Goal: Task Accomplishment & Management: Manage account settings

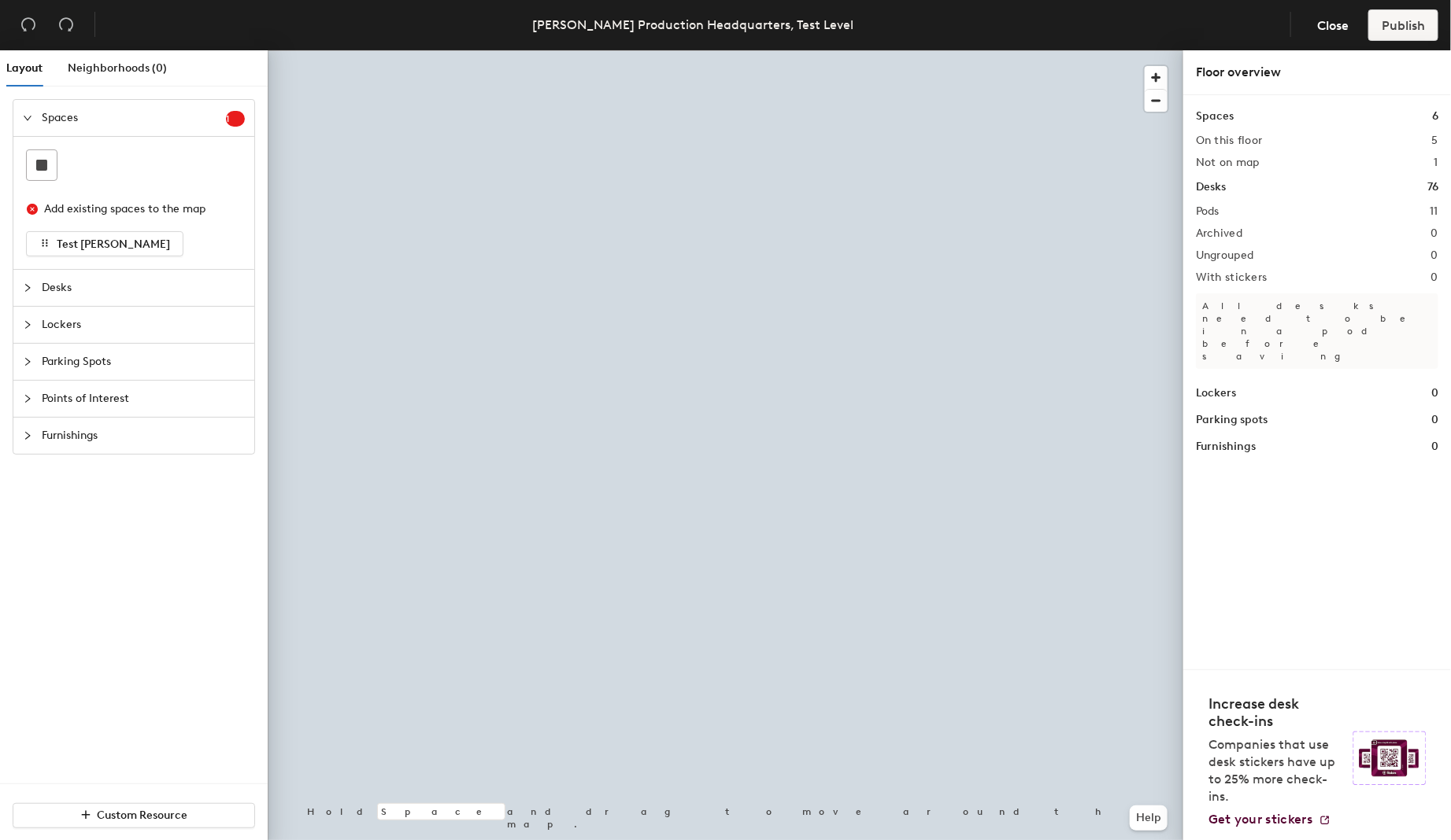
click at [895, 51] on div at bounding box center [725, 51] width 916 height 0
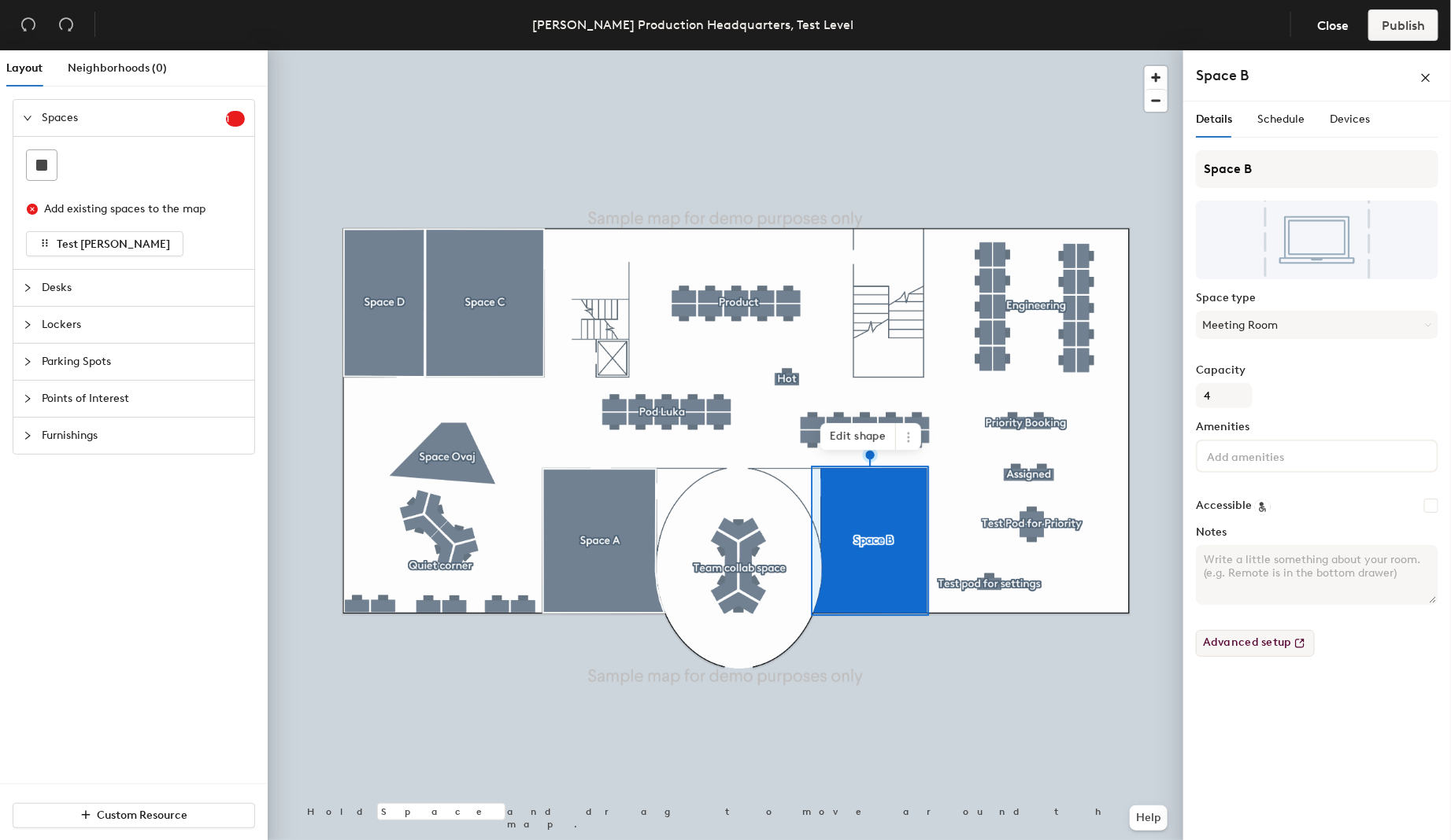
click at [1280, 642] on button "Advanced setup" at bounding box center [1255, 643] width 119 height 27
click at [1272, 124] on span "Schedule" at bounding box center [1281, 118] width 48 height 13
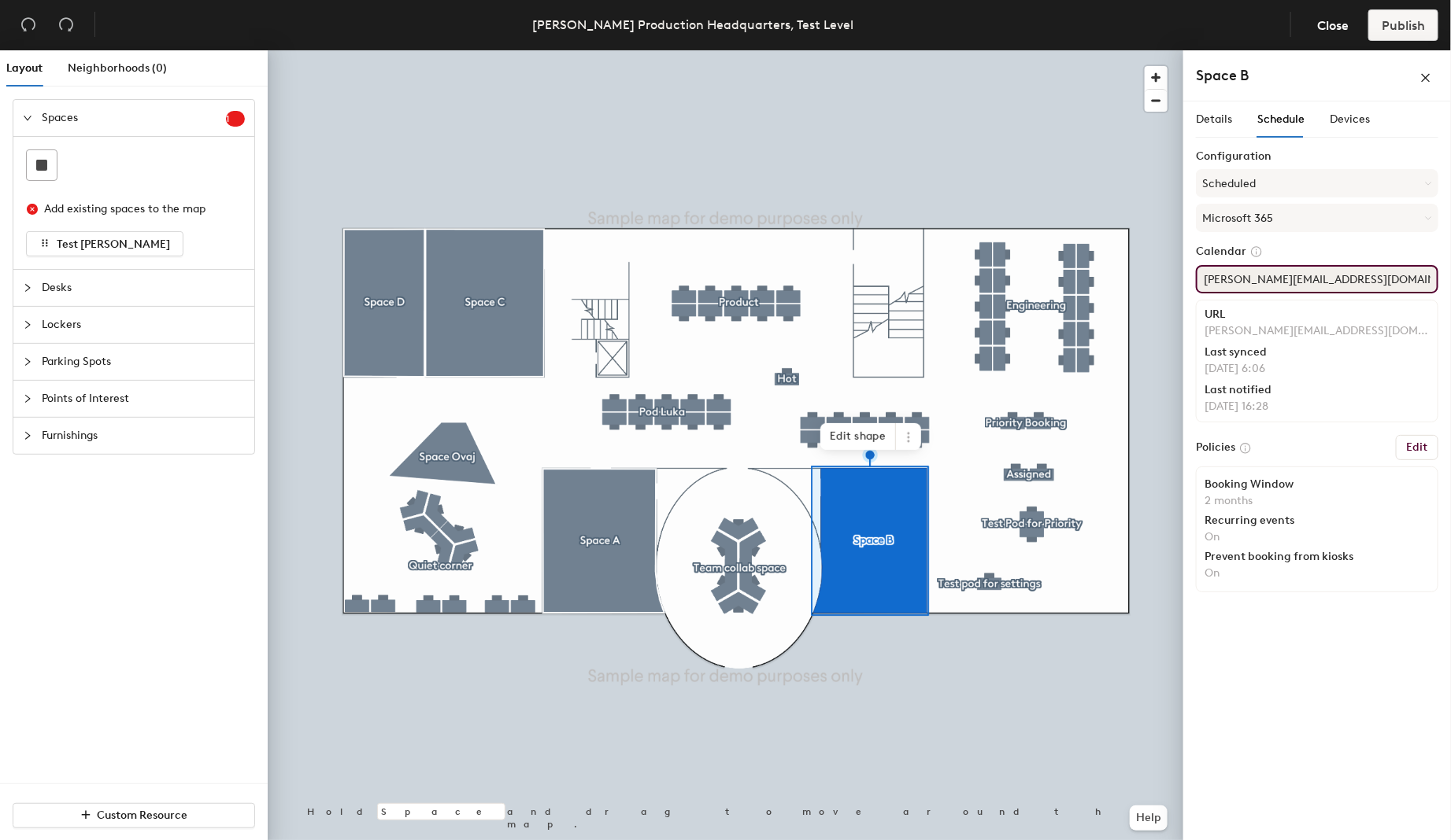
click at [1269, 279] on input "[PERSON_NAME][EMAIL_ADDRESS][DOMAIN_NAME]" at bounding box center [1317, 279] width 242 height 29
click at [1427, 446] on h6 "Edit" at bounding box center [1416, 448] width 22 height 13
click at [1417, 449] on h6 "Edit" at bounding box center [1416, 448] width 22 height 13
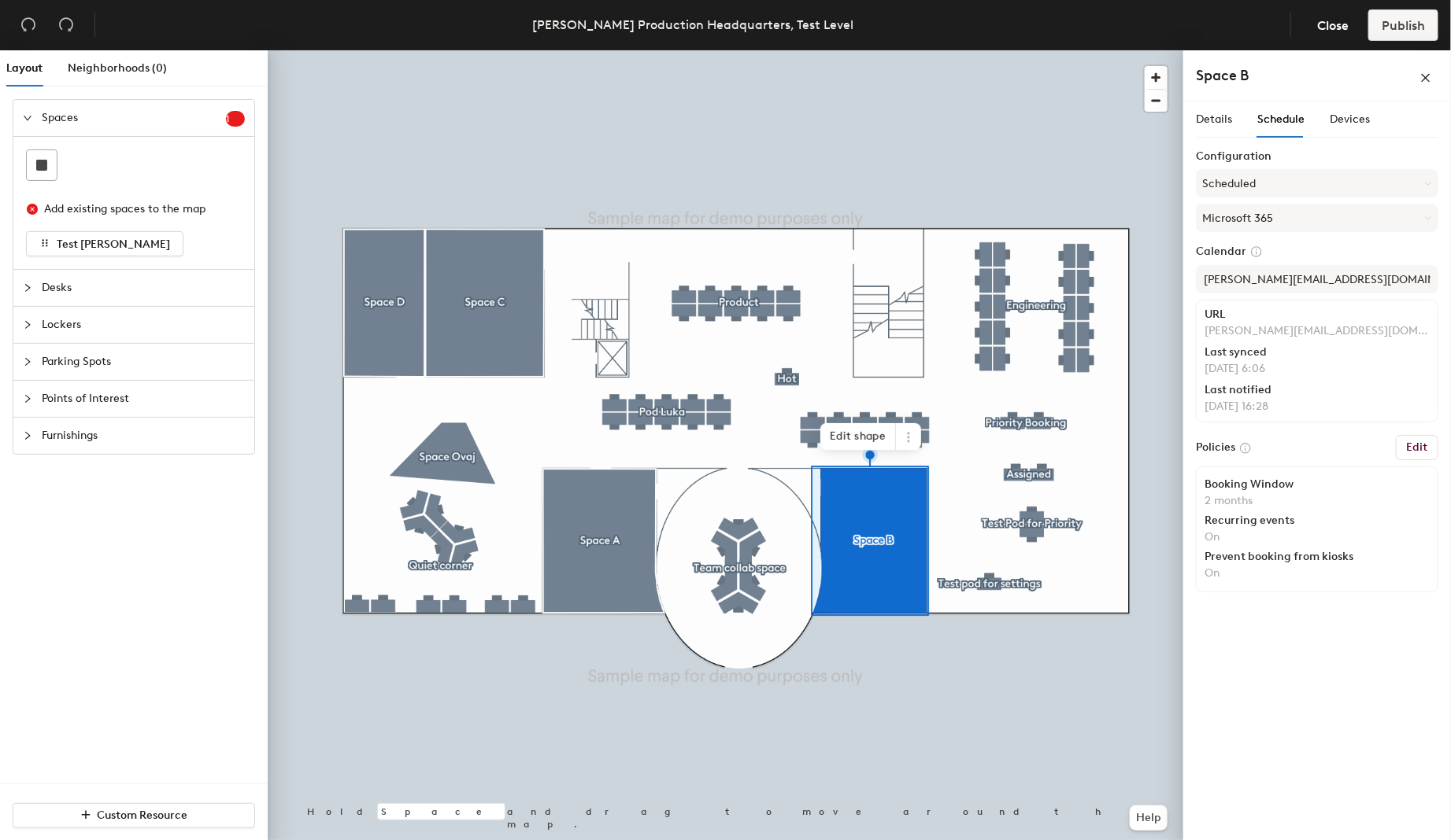
click at [1417, 449] on h6 "Edit" at bounding box center [1416, 448] width 22 height 13
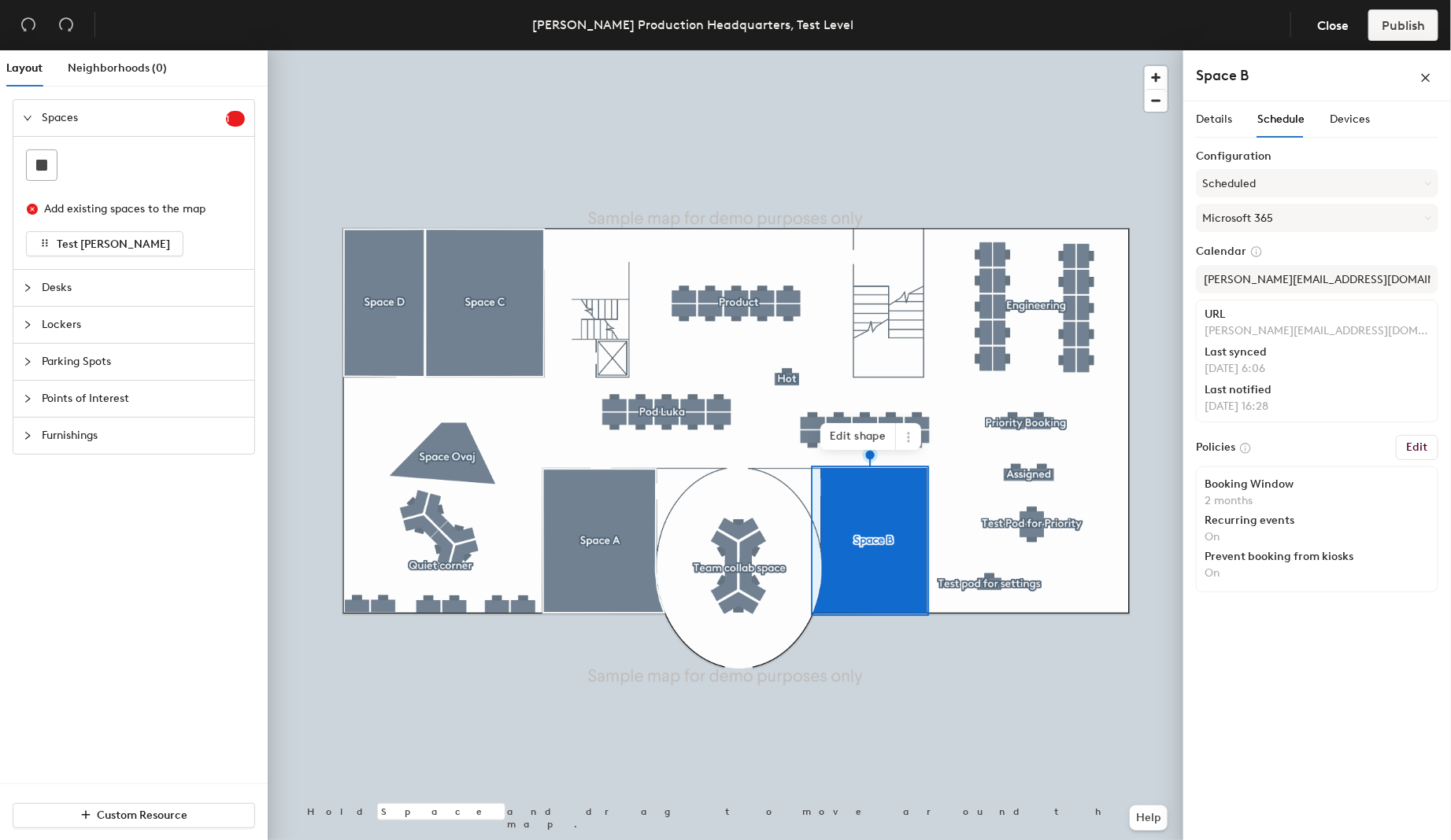
click at [1417, 449] on h6 "Edit" at bounding box center [1416, 448] width 22 height 13
click at [1418, 442] on h6 "Edit" at bounding box center [1416, 448] width 22 height 13
click at [1246, 446] on icon at bounding box center [1245, 449] width 10 height 10
click at [1424, 446] on h6 "Edit" at bounding box center [1416, 448] width 22 height 13
click at [1353, 134] on div "Devices" at bounding box center [1350, 119] width 40 height 36
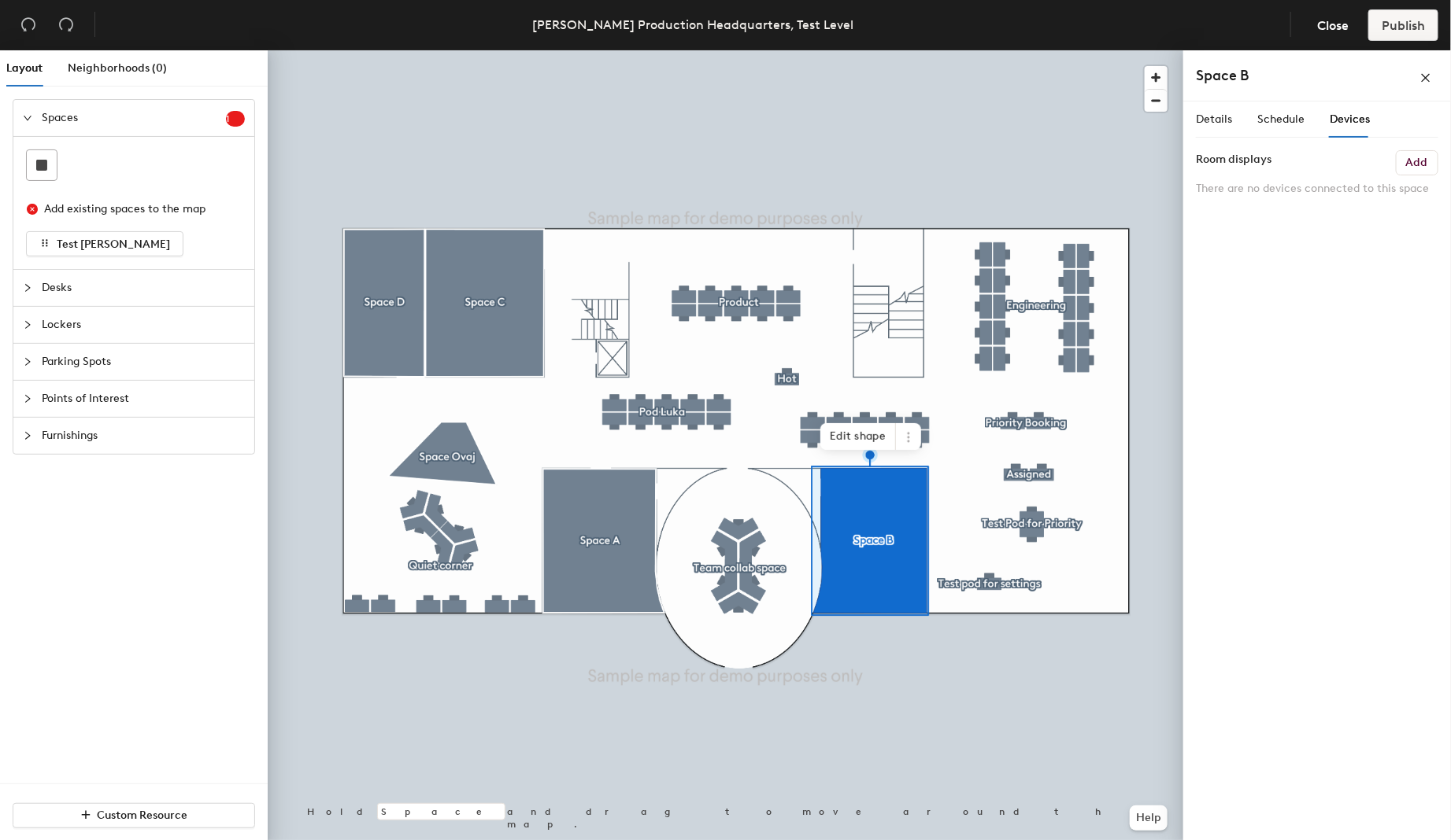
click at [637, 51] on div at bounding box center [725, 51] width 916 height 0
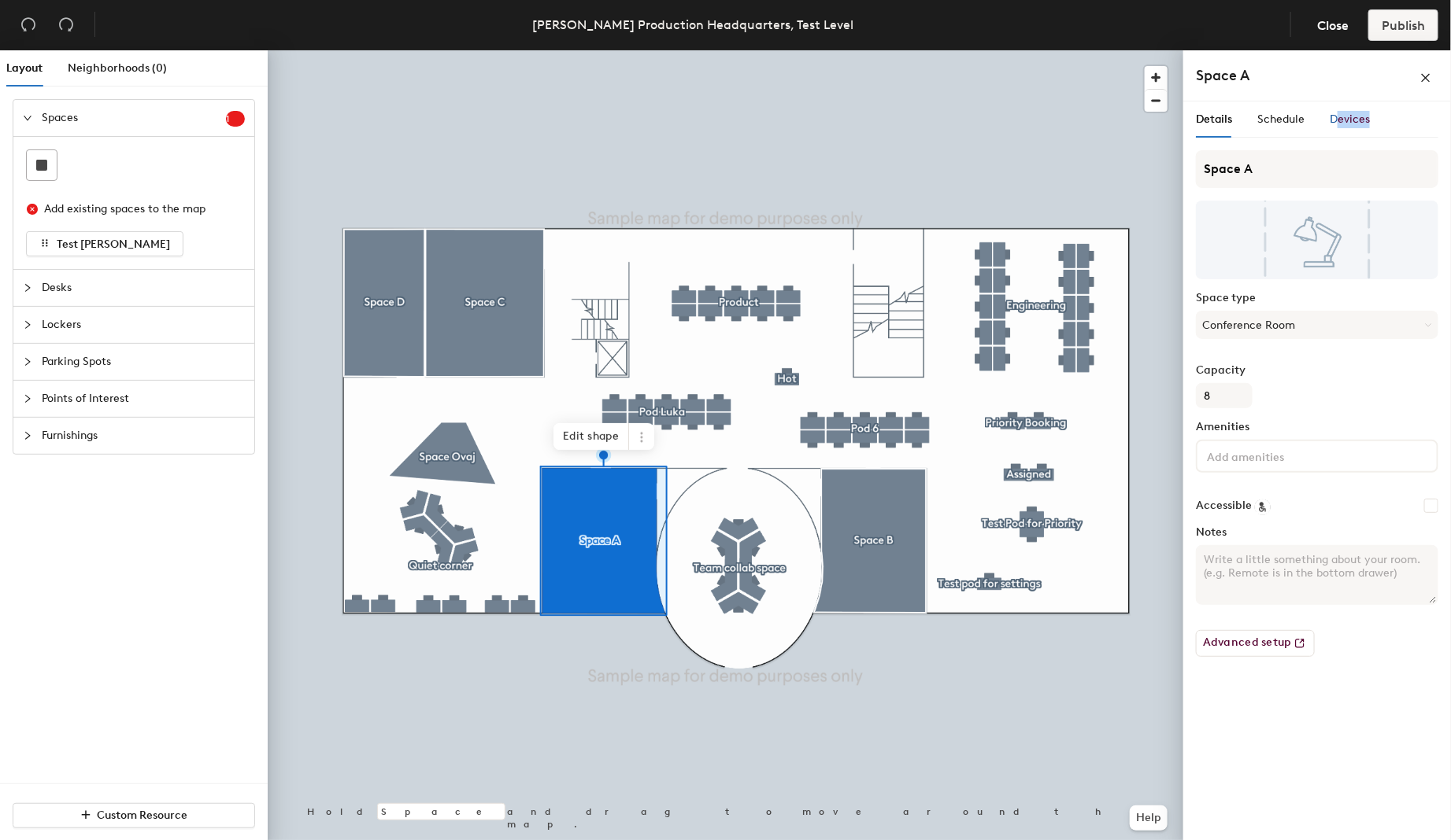
click at [1336, 127] on div "Devices" at bounding box center [1350, 119] width 40 height 36
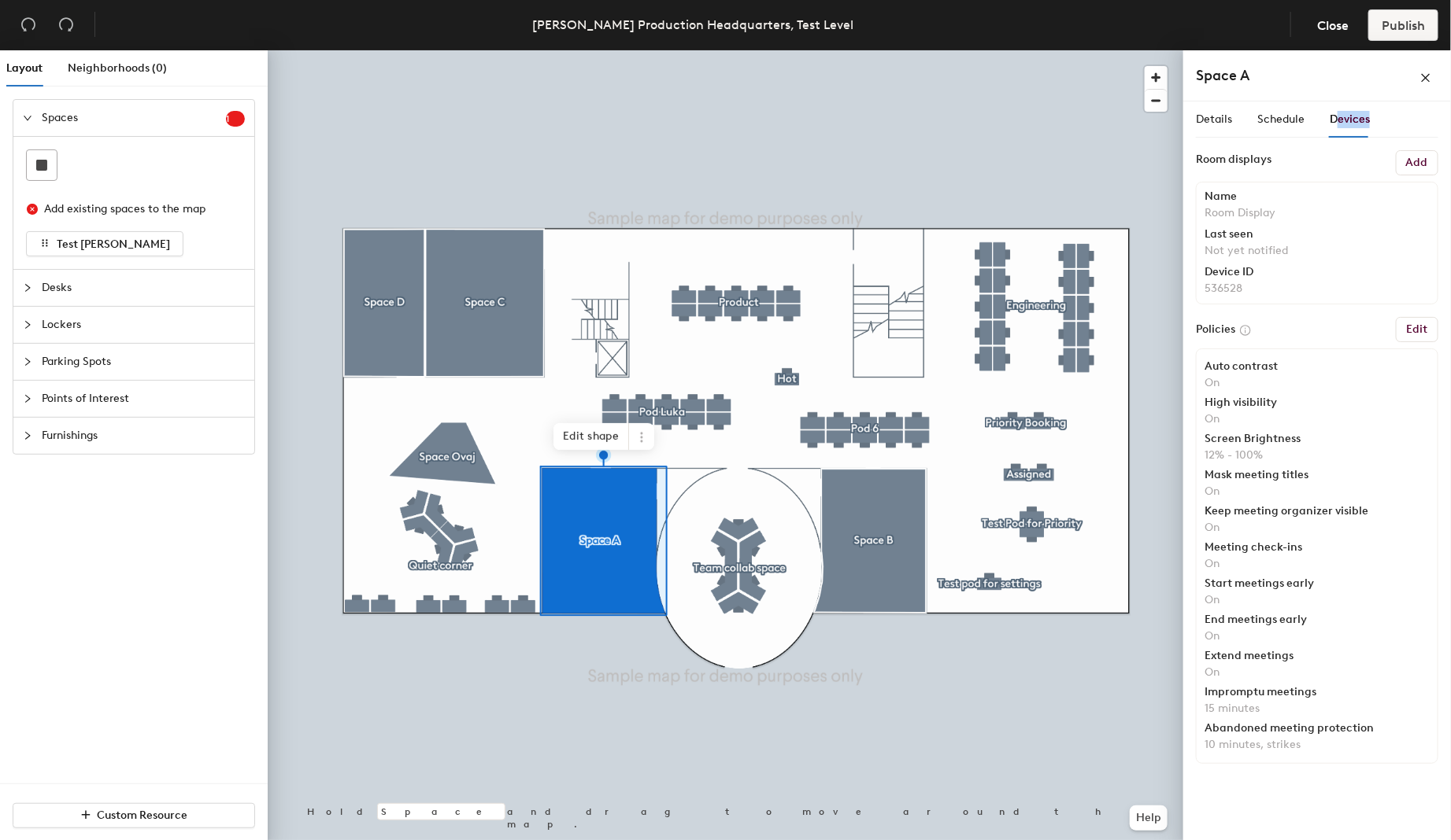
click at [1425, 340] on button "Edit" at bounding box center [1416, 329] width 43 height 25
click at [1432, 337] on button "Edit" at bounding box center [1416, 329] width 43 height 25
click at [1355, 126] on div "Devices" at bounding box center [1350, 119] width 40 height 17
click at [1288, 122] on span "Schedule" at bounding box center [1281, 118] width 48 height 13
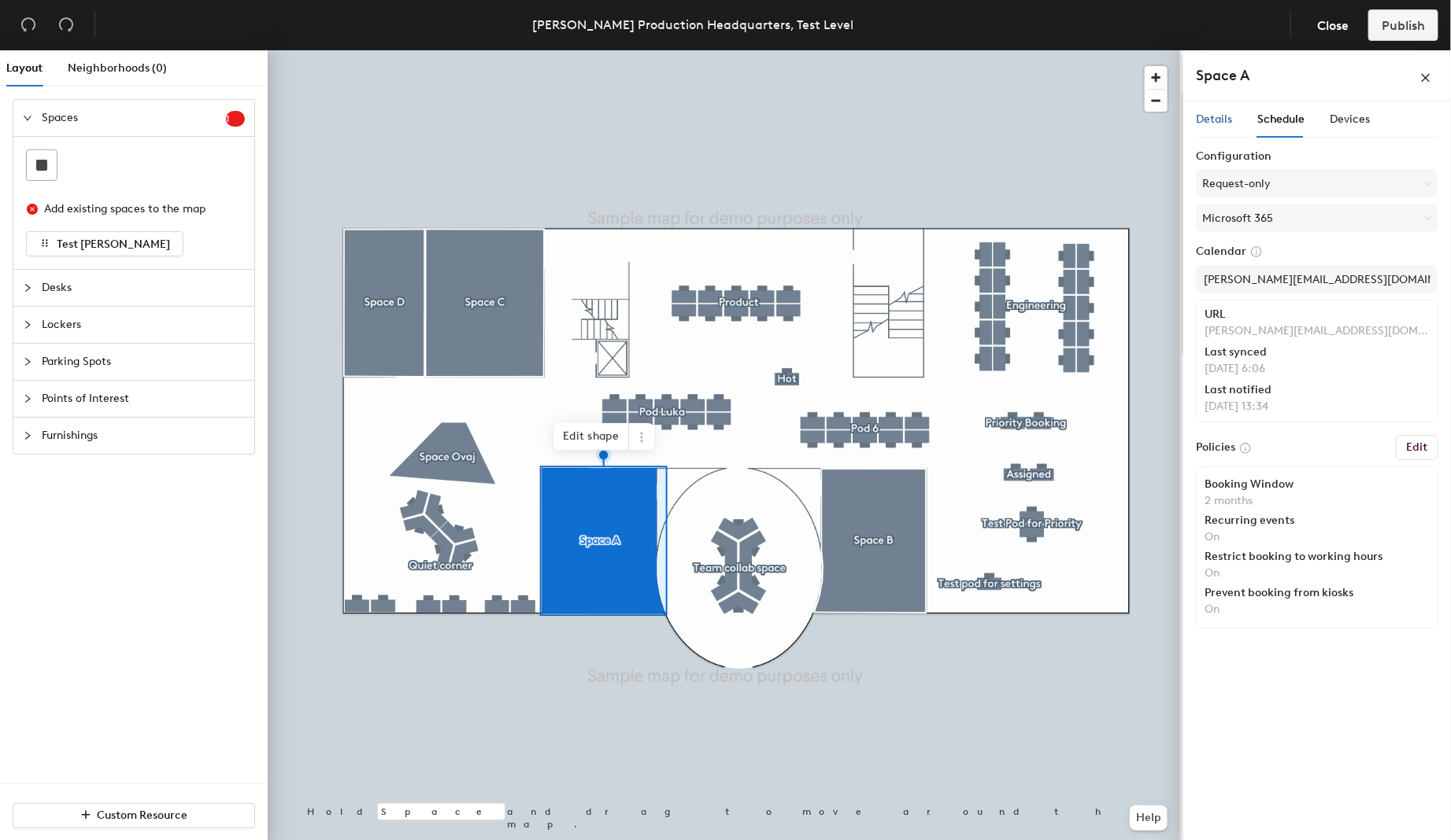
click at [1220, 123] on span "Details" at bounding box center [1214, 118] width 36 height 13
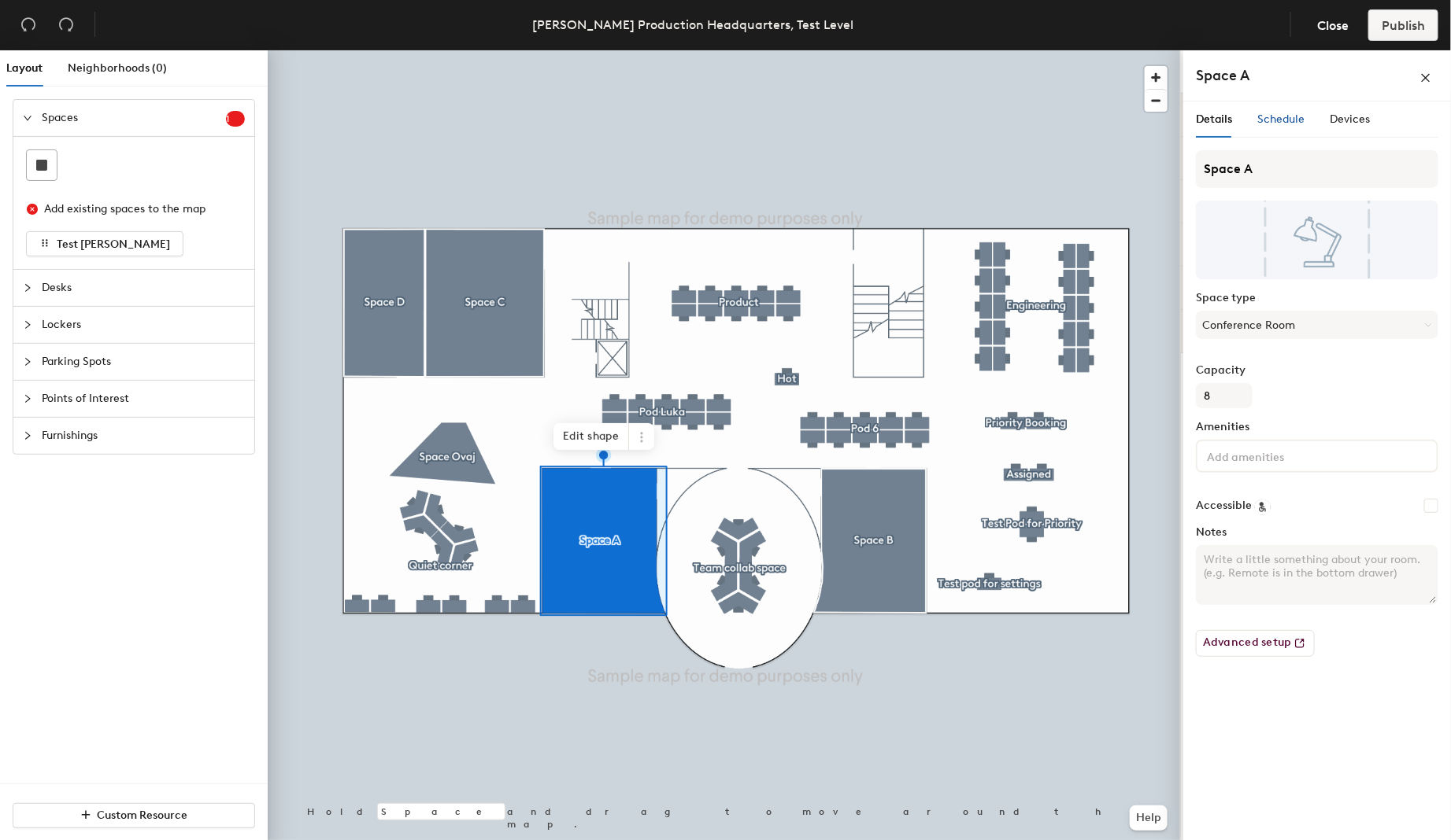
click at [1274, 111] on div "Schedule" at bounding box center [1281, 119] width 48 height 17
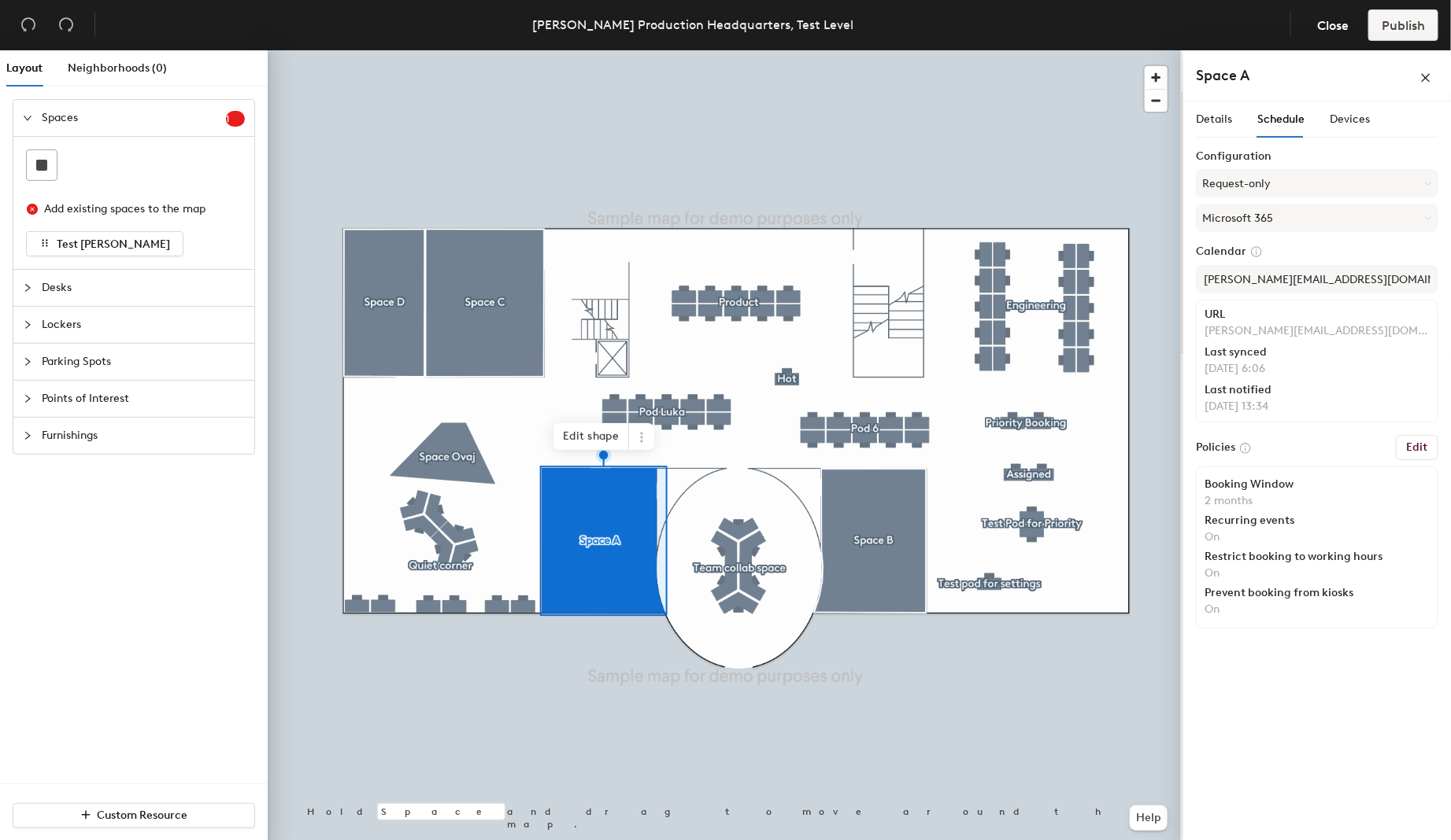
drag, startPoint x: 1191, startPoint y: 419, endPoint x: 1444, endPoint y: 636, distance: 333.3
click at [1444, 636] on div "Cancel Copy Capture" at bounding box center [725, 437] width 1451 height 840
